Goal: Task Accomplishment & Management: Use online tool/utility

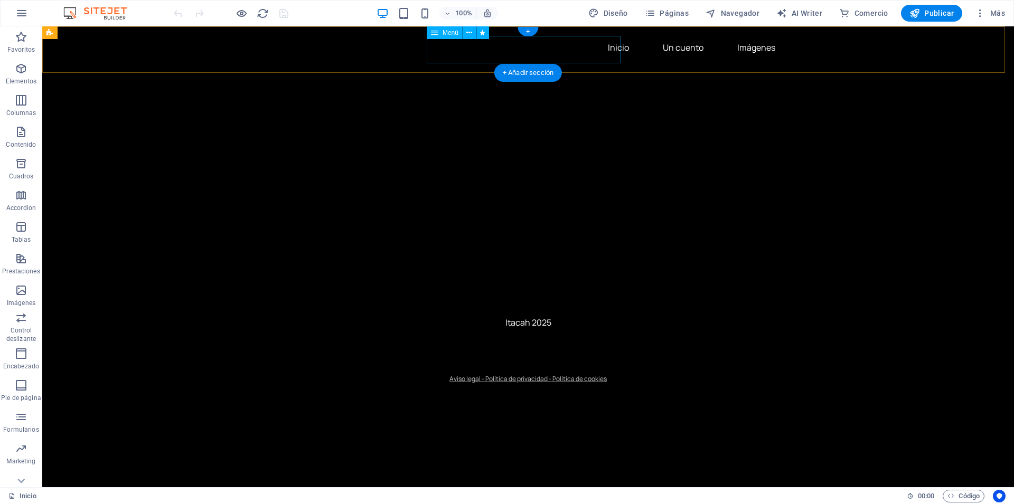
click at [506, 52] on nav "Inicio Un cuento Imágenes" at bounding box center [528, 47] width 511 height 25
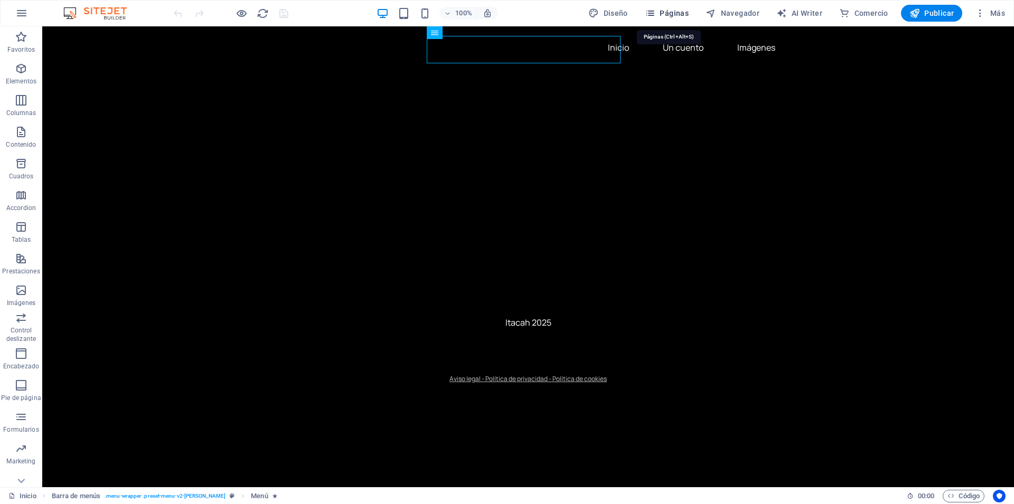
click at [682, 14] on span "Páginas" at bounding box center [667, 13] width 44 height 11
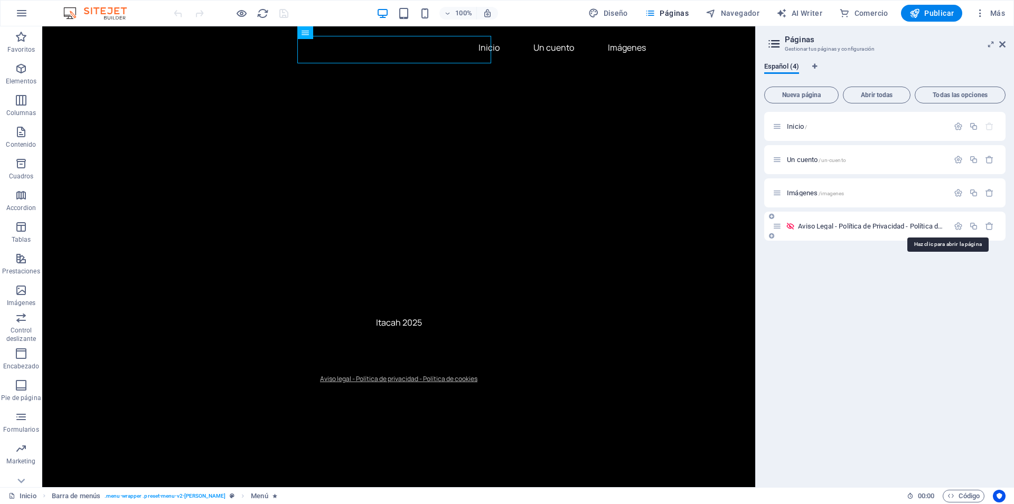
click at [863, 229] on span "Aviso Legal - Política de Privacidad - Política de cookies /aviso-legal-politic…" at bounding box center [946, 226] width 297 height 8
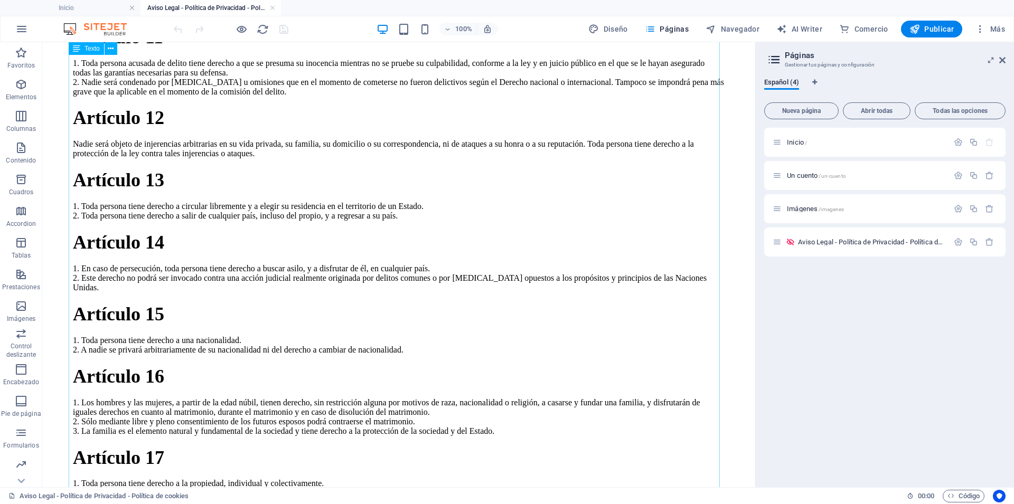
scroll to position [1395, 0]
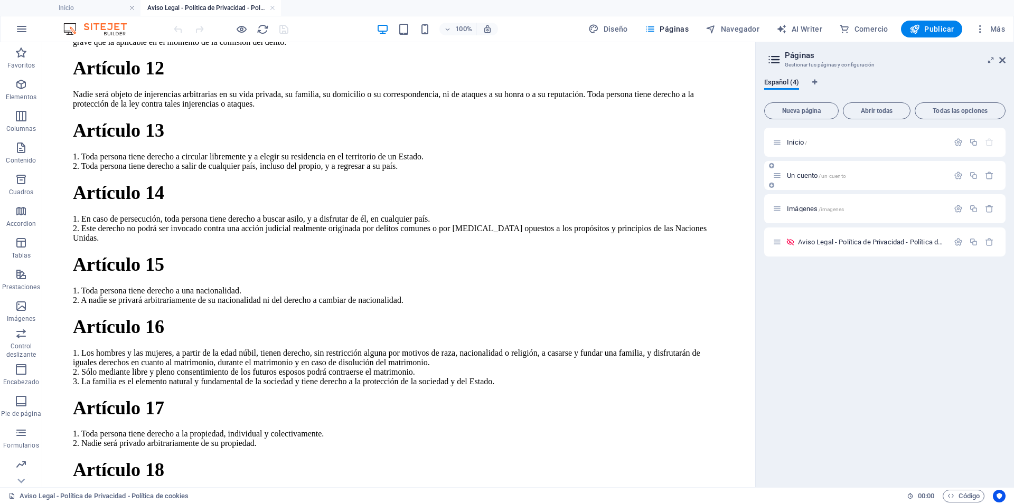
click at [802, 175] on span "Un cuento /un-cuento" at bounding box center [816, 176] width 59 height 8
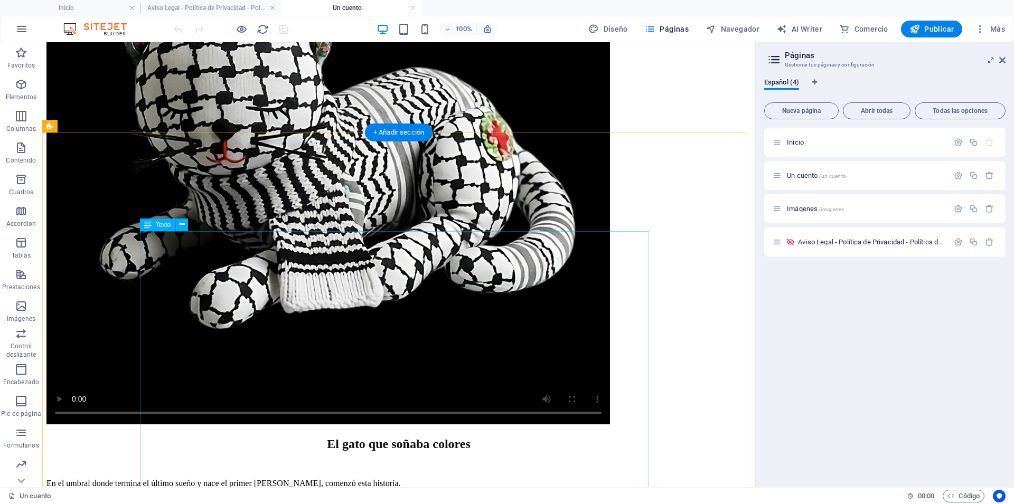
scroll to position [209, 0]
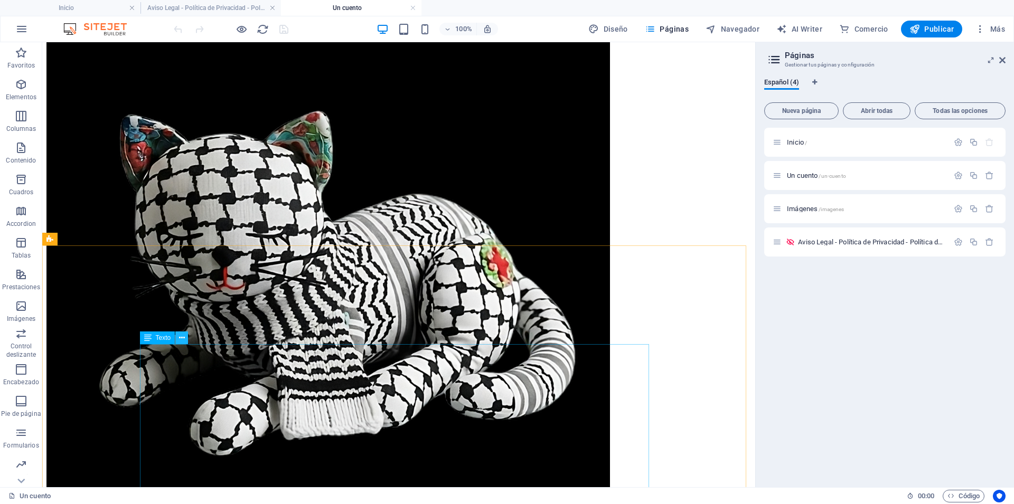
click at [184, 340] on icon at bounding box center [182, 338] width 6 height 11
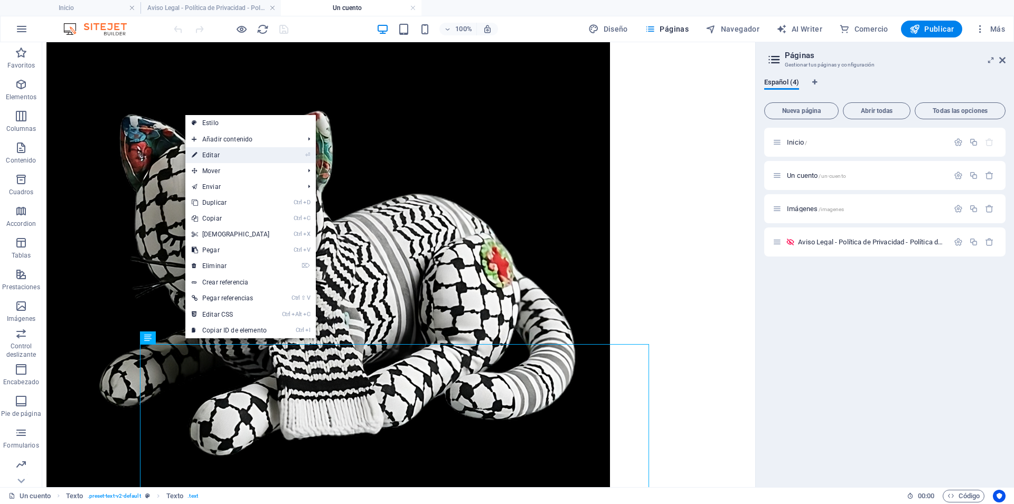
click at [212, 151] on link "⏎ Editar" at bounding box center [230, 155] width 91 height 16
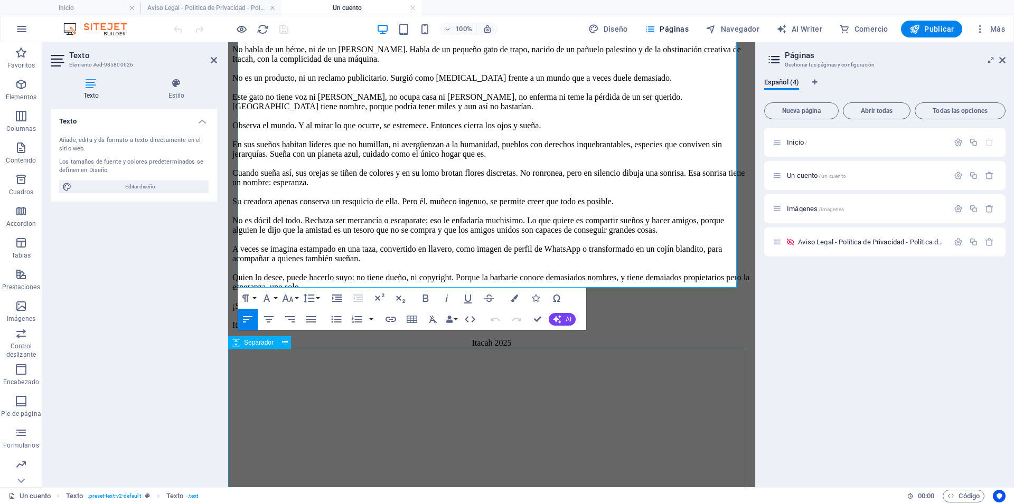
scroll to position [664, 0]
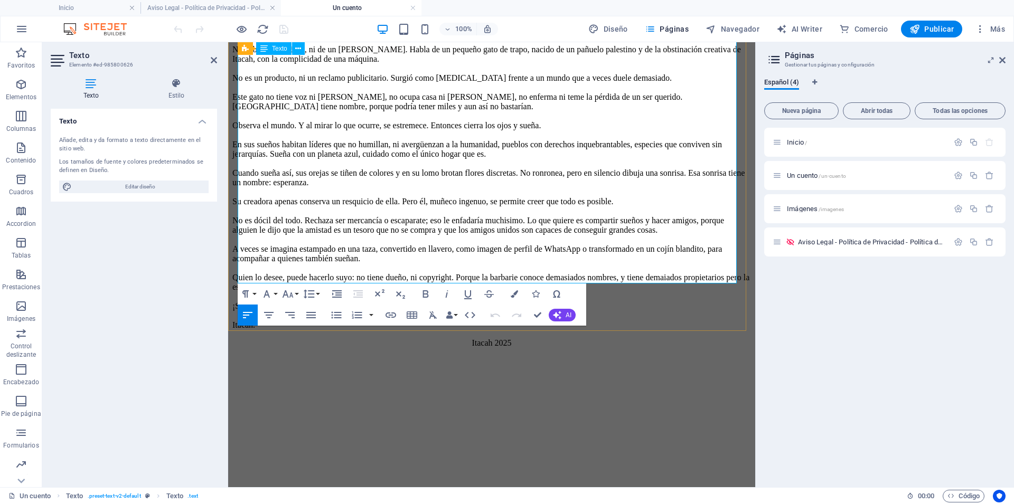
click at [259, 223] on p "En el umbral donde termina el último sueño y nace el primer rayo de luz, comenz…" at bounding box center [491, 178] width 519 height 304
click at [946, 27] on span "Publicar" at bounding box center [932, 29] width 45 height 11
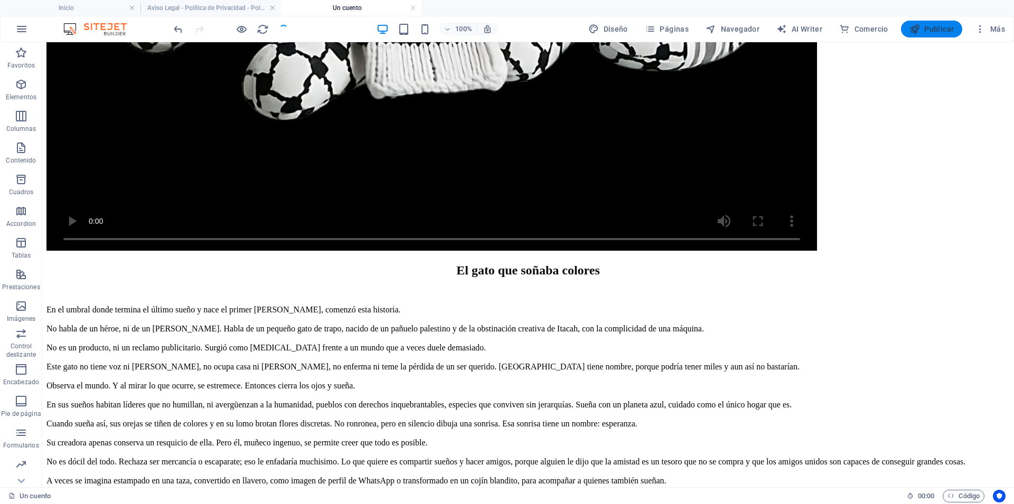
scroll to position [716, 0]
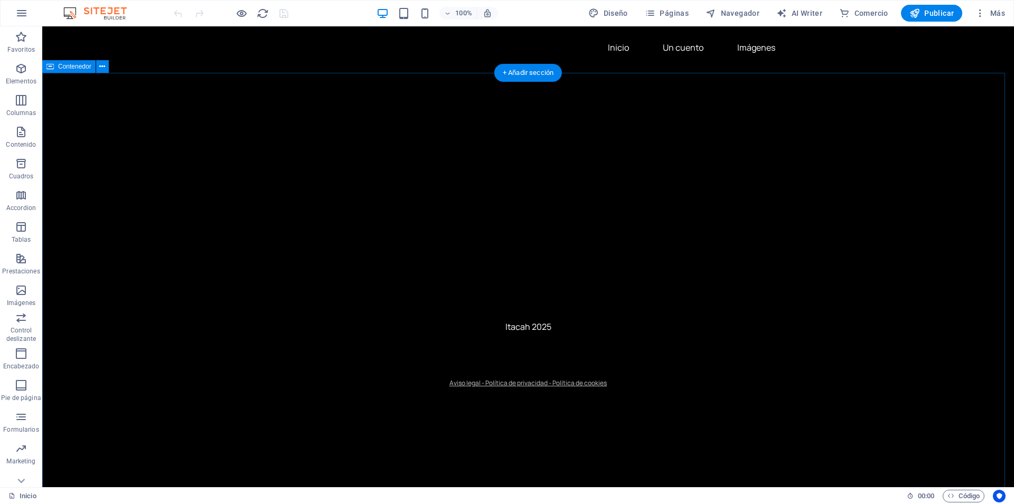
scroll to position [90, 0]
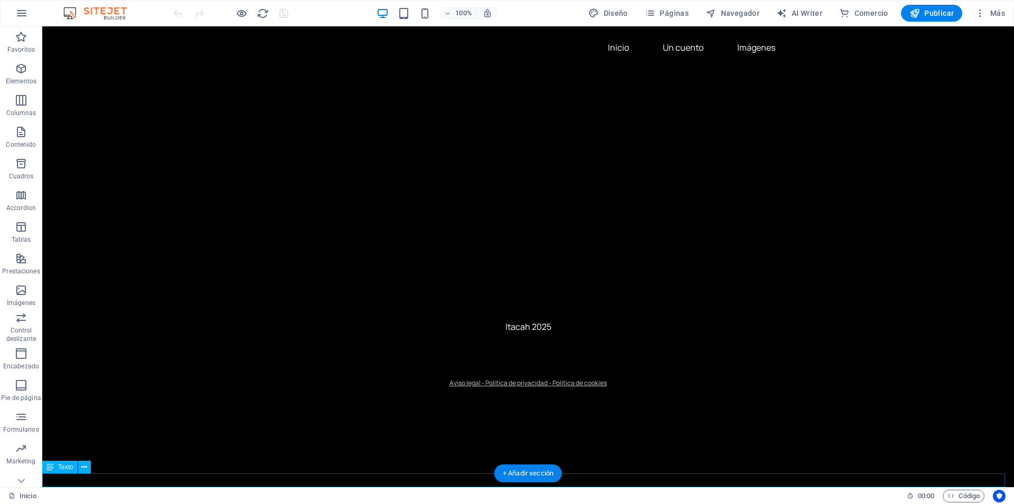
click at [586, 390] on div "Aviso legal - Política de privacidad - Política de cookies" at bounding box center [528, 383] width 972 height 14
click at [83, 467] on icon at bounding box center [84, 467] width 6 height 11
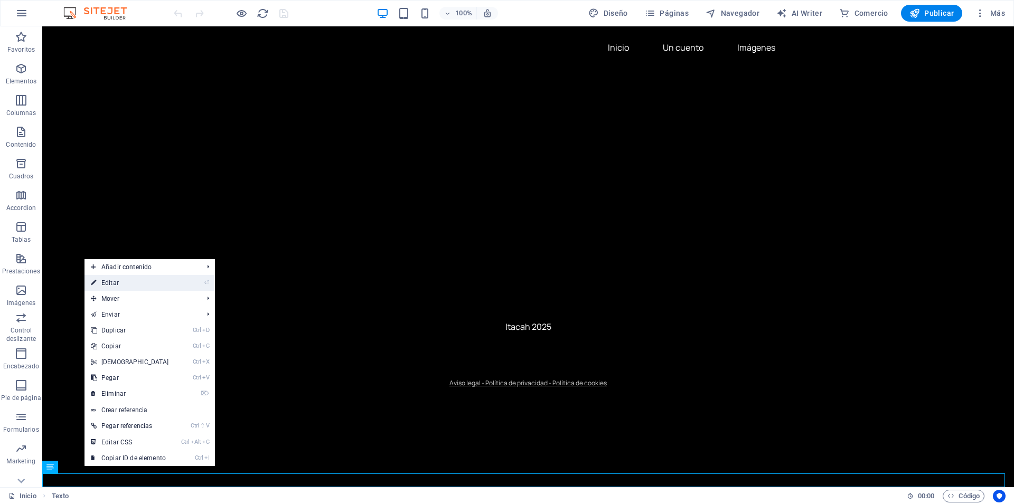
click at [141, 281] on link "⏎ Editar" at bounding box center [130, 283] width 91 height 16
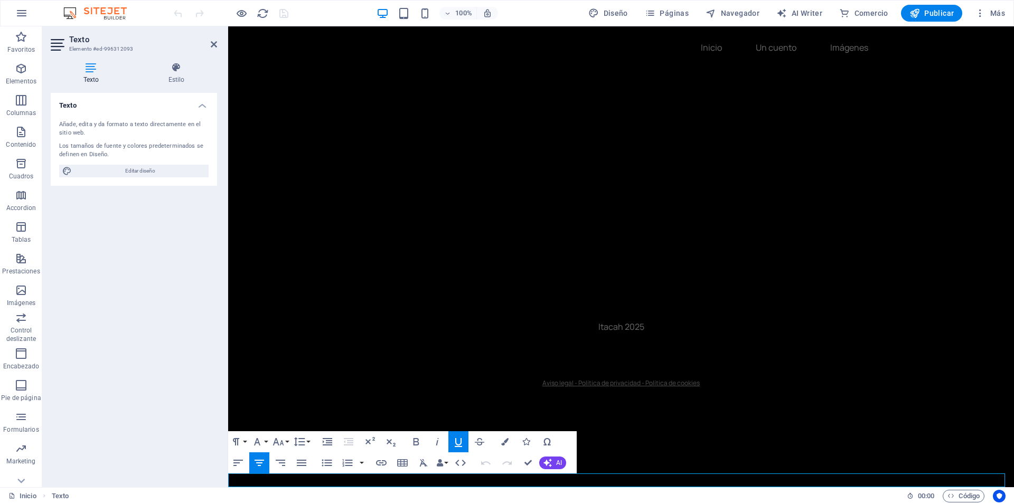
click at [591, 388] on span "Aviso legal - Política de privacidad - Política de cookies" at bounding box center [620, 383] width 157 height 9
drag, startPoint x: 536, startPoint y: 482, endPoint x: 726, endPoint y: 484, distance: 189.7
click at [726, 390] on p "Aviso legal - Política de privacidad - Política de cookies" at bounding box center [621, 383] width 786 height 14
click at [383, 463] on icon "button" at bounding box center [381, 463] width 11 height 5
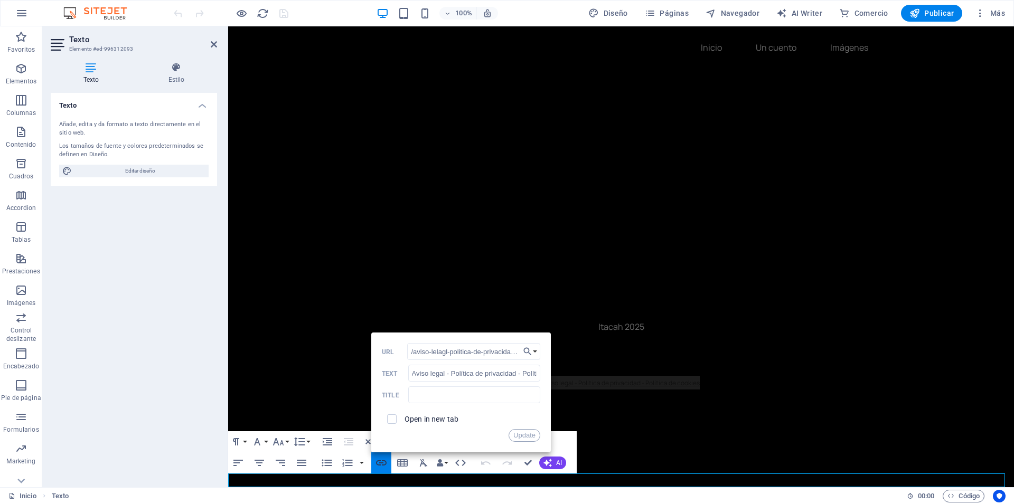
scroll to position [0, 55]
click at [534, 350] on button "Choose Link" at bounding box center [530, 351] width 20 height 17
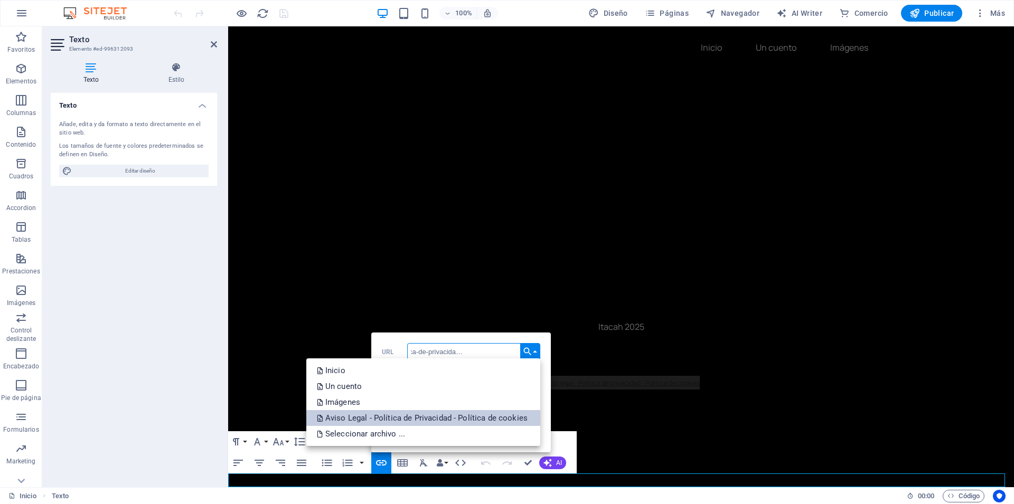
click at [482, 417] on p "Aviso Legal - Política de Privacidad - Política de cookies" at bounding box center [423, 418] width 213 height 16
type input "/aviso-legal-politica-de-privacidad-politica-de-cookies"
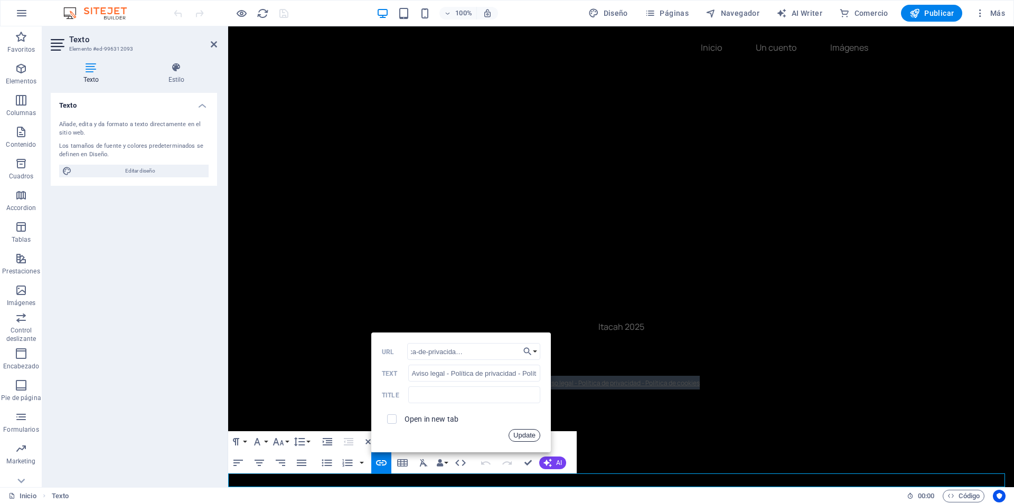
click at [524, 437] on button "Update" at bounding box center [525, 435] width 32 height 13
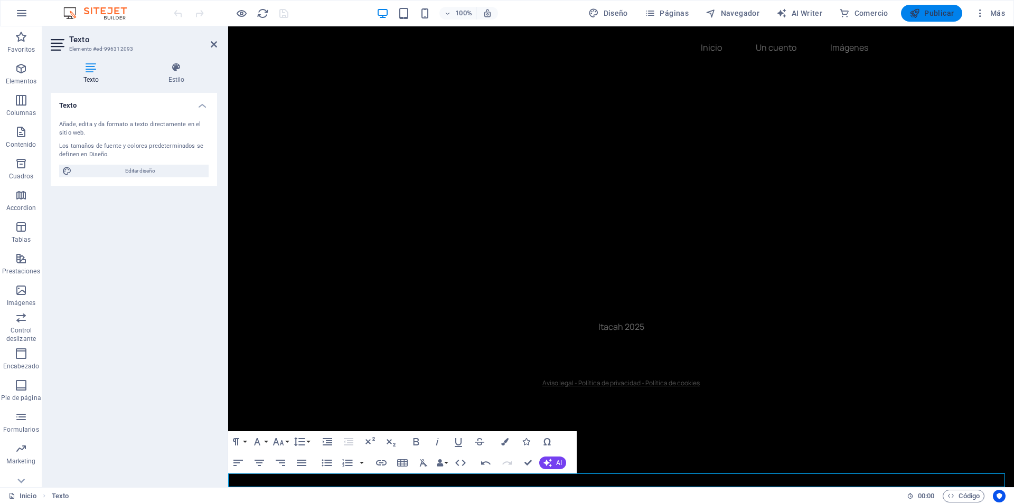
click at [931, 13] on span "Publicar" at bounding box center [932, 13] width 45 height 11
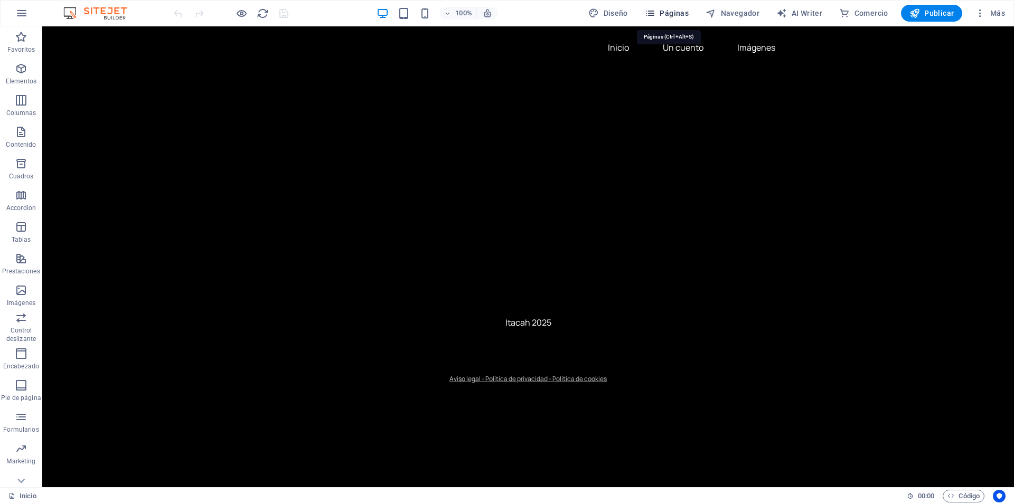
click at [676, 13] on span "Páginas" at bounding box center [667, 13] width 44 height 11
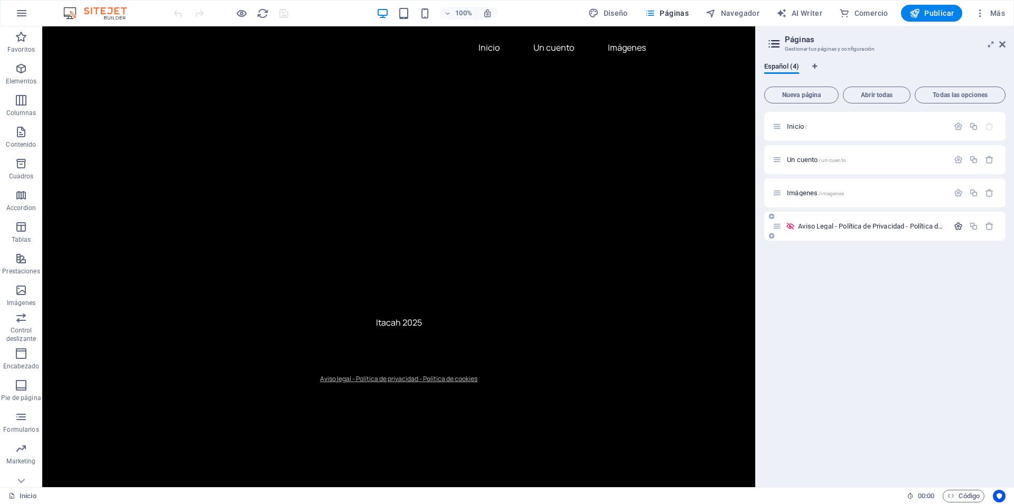
click at [957, 226] on icon "button" at bounding box center [958, 226] width 9 height 9
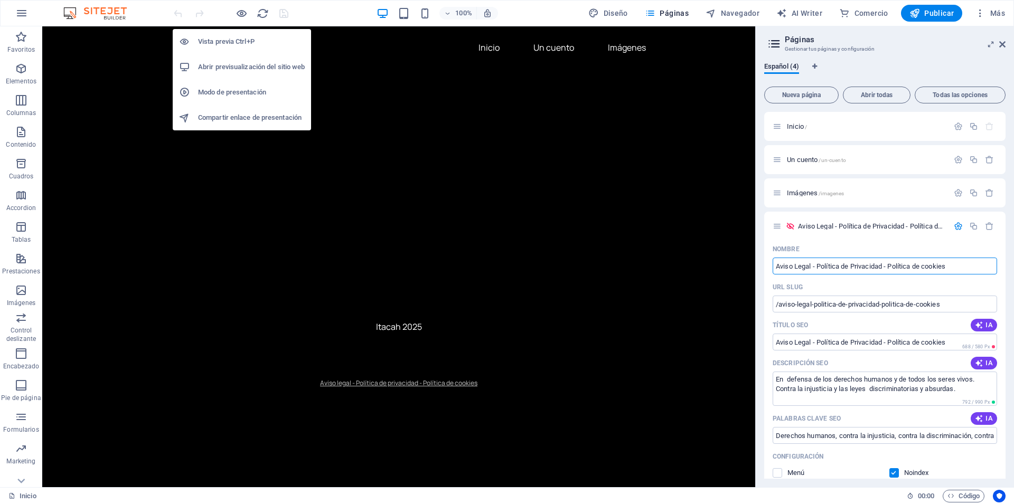
click at [239, 44] on h6 "Vista previa Ctrl+P" at bounding box center [251, 41] width 107 height 13
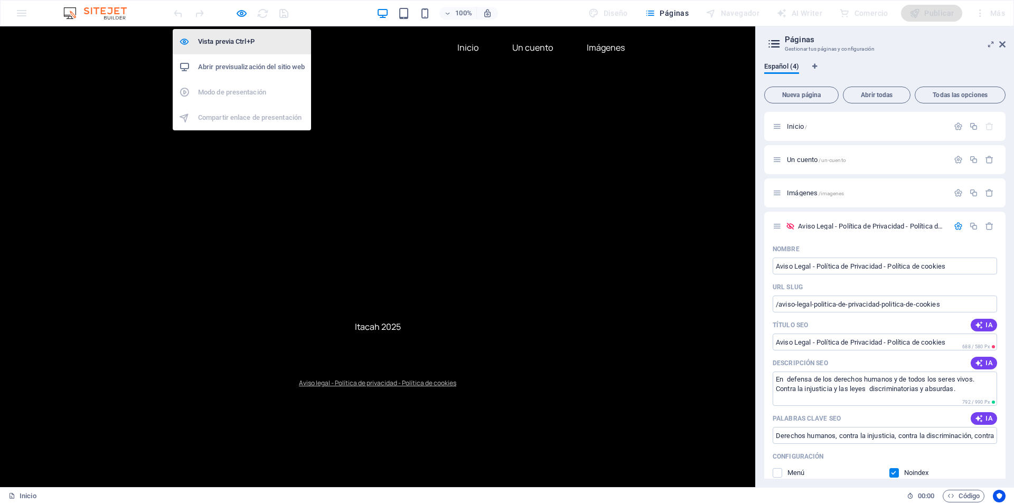
click at [239, 44] on h6 "Vista previa Ctrl+P" at bounding box center [251, 41] width 107 height 13
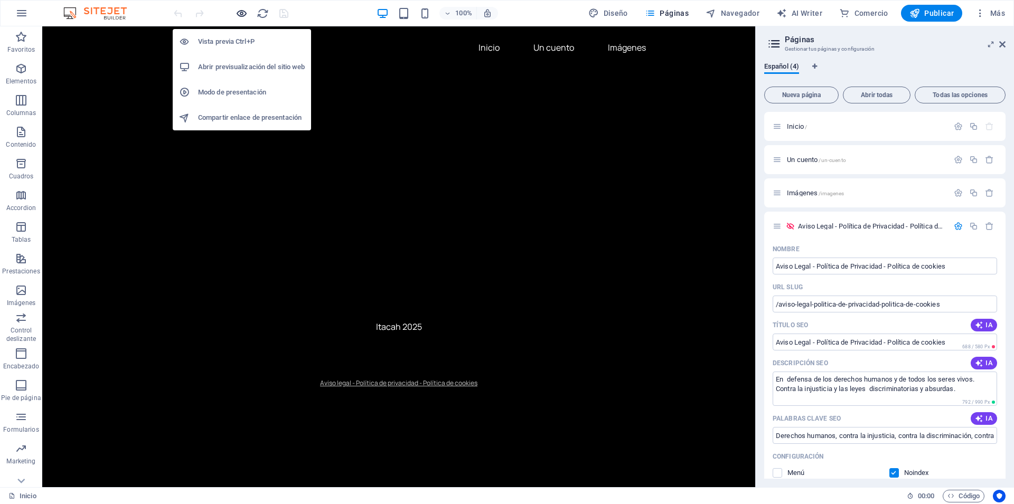
click at [240, 13] on icon "button" at bounding box center [242, 13] width 12 height 12
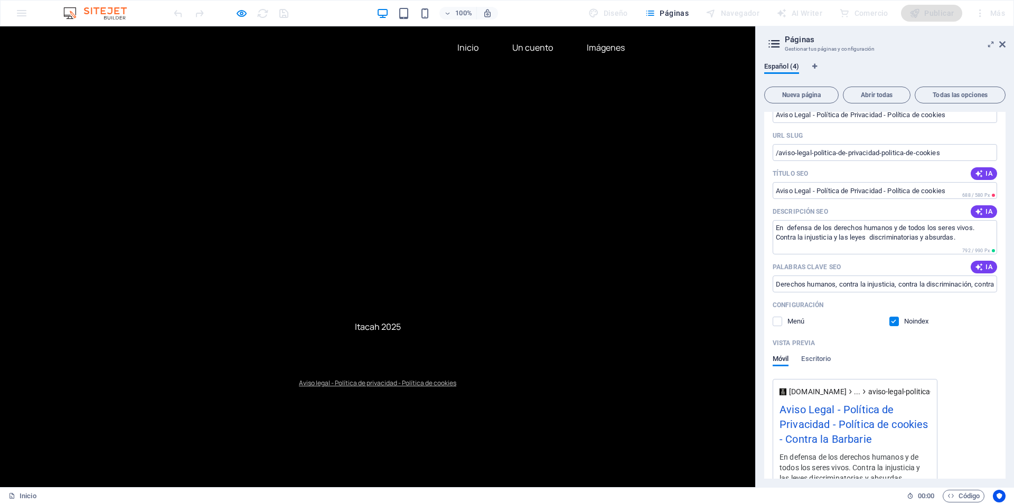
scroll to position [190, 0]
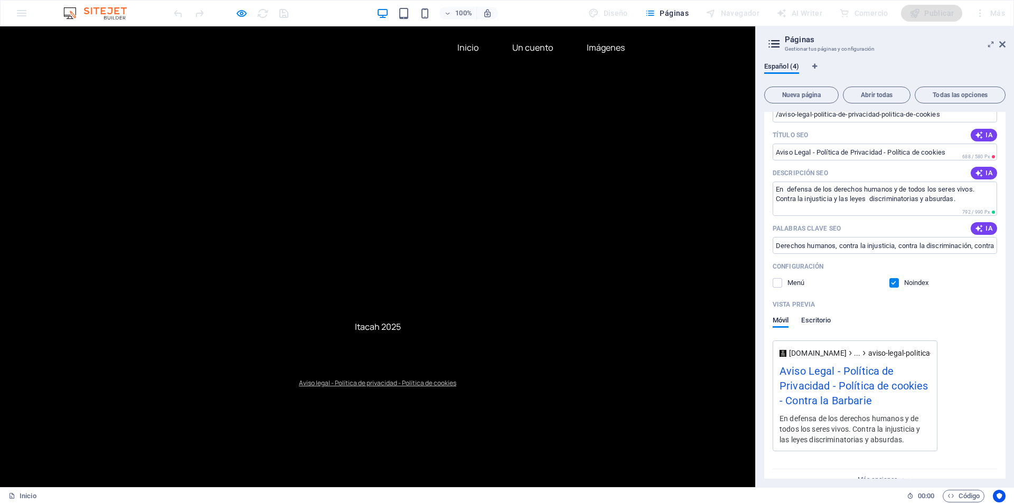
click at [809, 321] on span "Escritorio" at bounding box center [816, 321] width 30 height 15
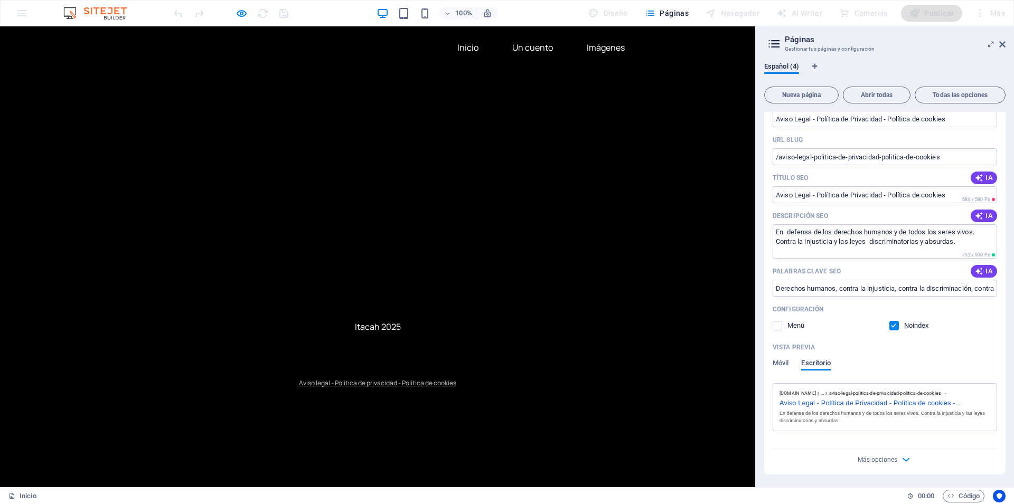
scroll to position [147, 0]
click at [780, 362] on span "Móvil" at bounding box center [781, 364] width 16 height 15
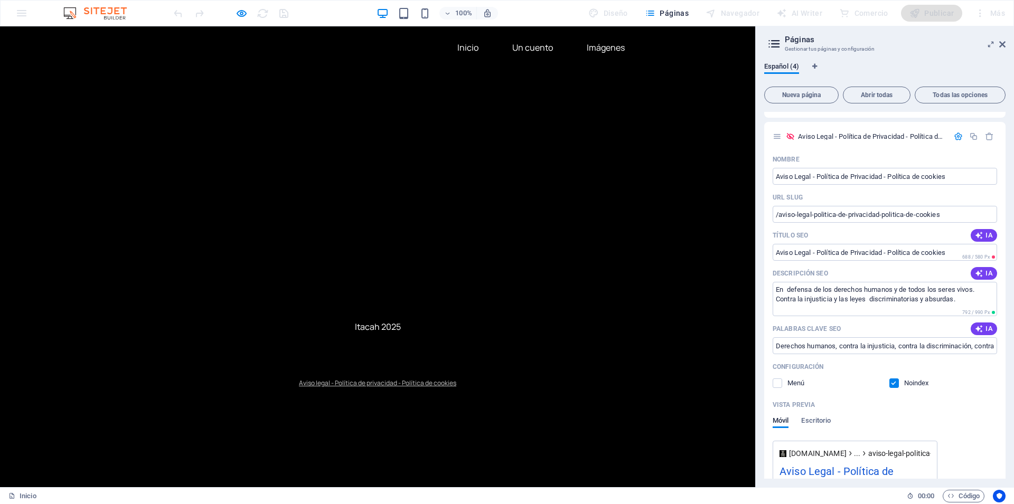
scroll to position [0, 0]
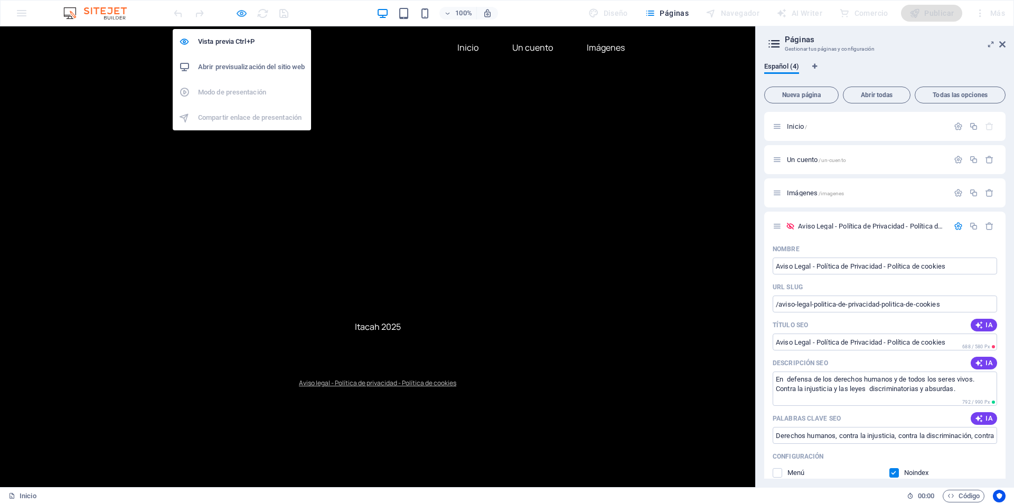
click at [239, 13] on icon "button" at bounding box center [242, 13] width 12 height 12
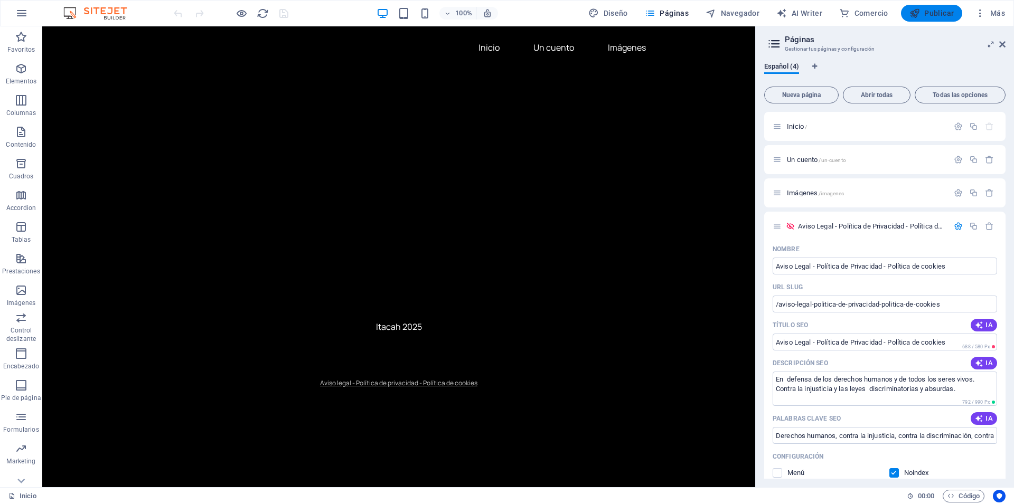
click at [937, 13] on span "Publicar" at bounding box center [932, 13] width 45 height 11
